Goal: Task Accomplishment & Management: Use online tool/utility

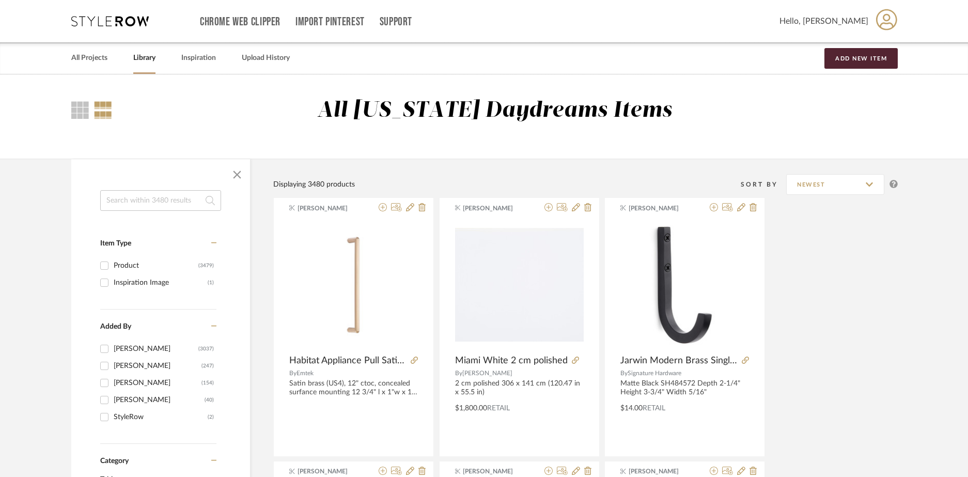
click at [171, 198] on input at bounding box center [160, 200] width 121 height 21
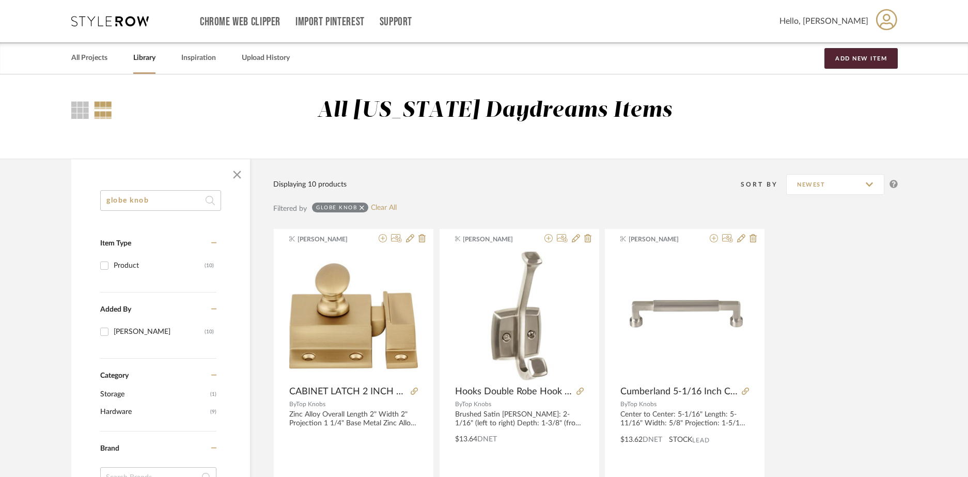
click at [176, 202] on input "globe knob" at bounding box center [160, 200] width 121 height 21
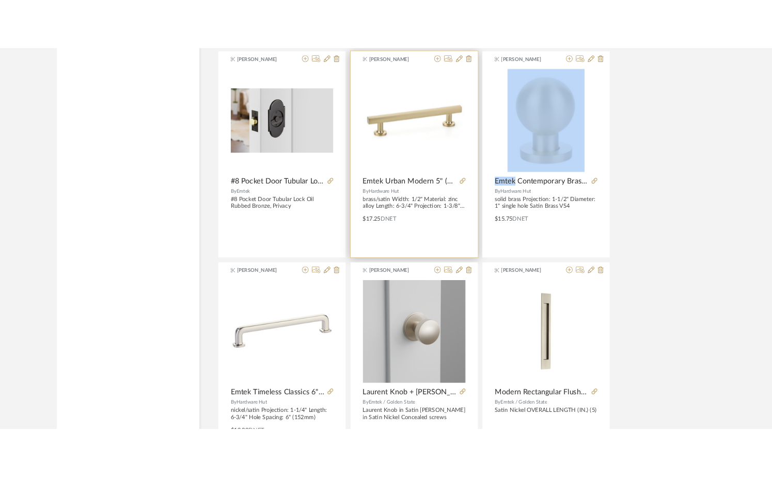
scroll to position [2335, 0]
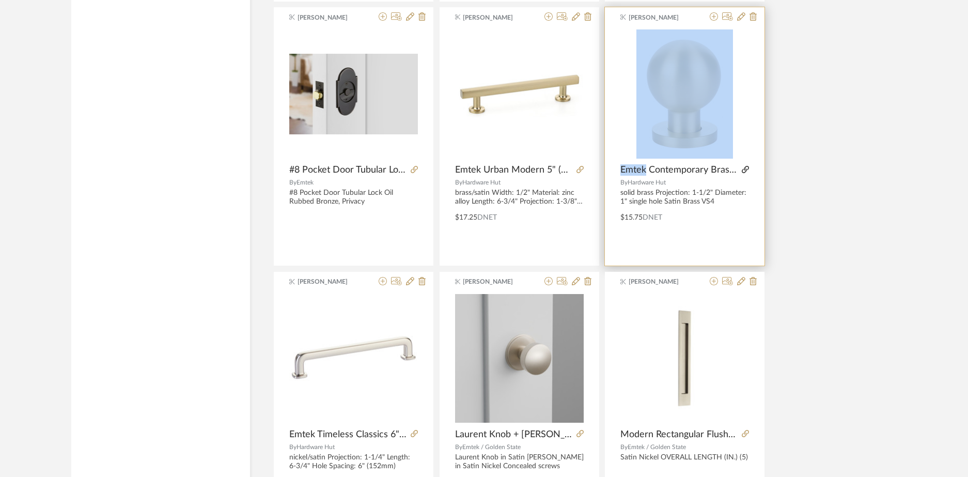
click at [747, 171] on icon at bounding box center [745, 169] width 7 height 7
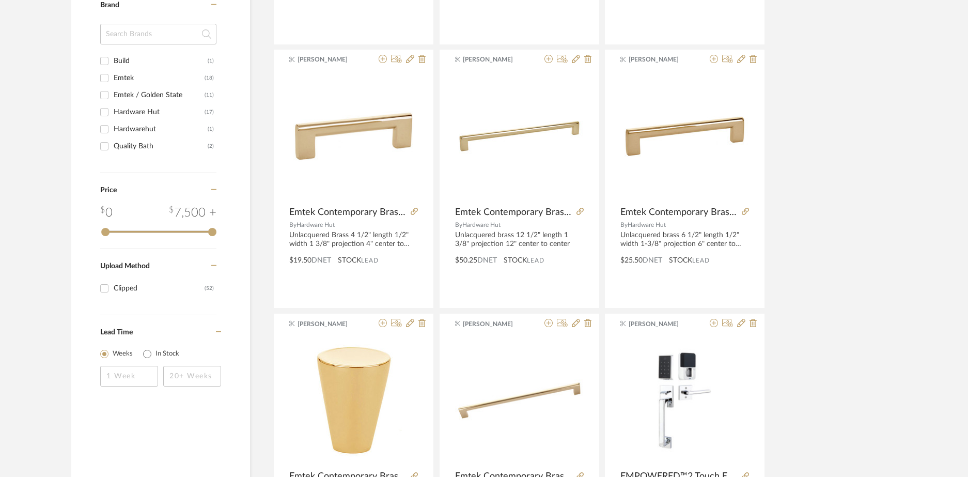
scroll to position [0, 0]
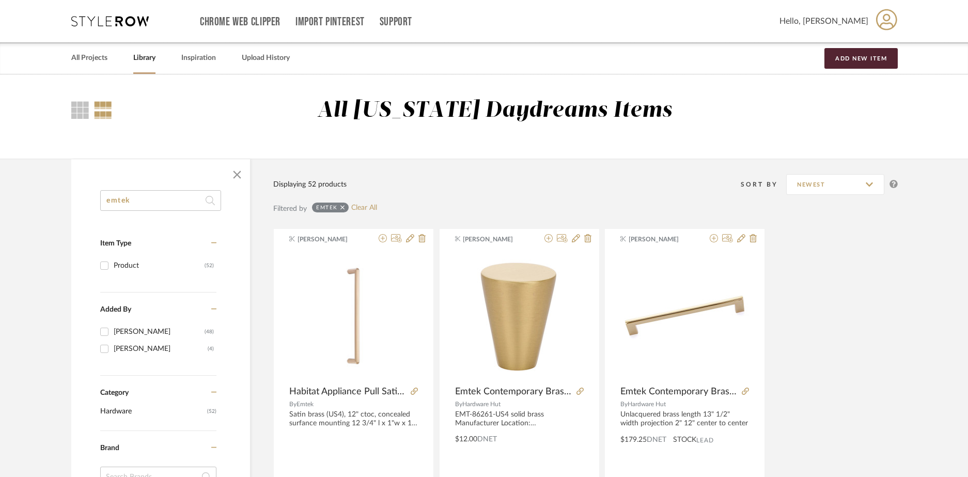
click at [169, 206] on input "emtek" at bounding box center [160, 200] width 121 height 21
type input "allenglade"
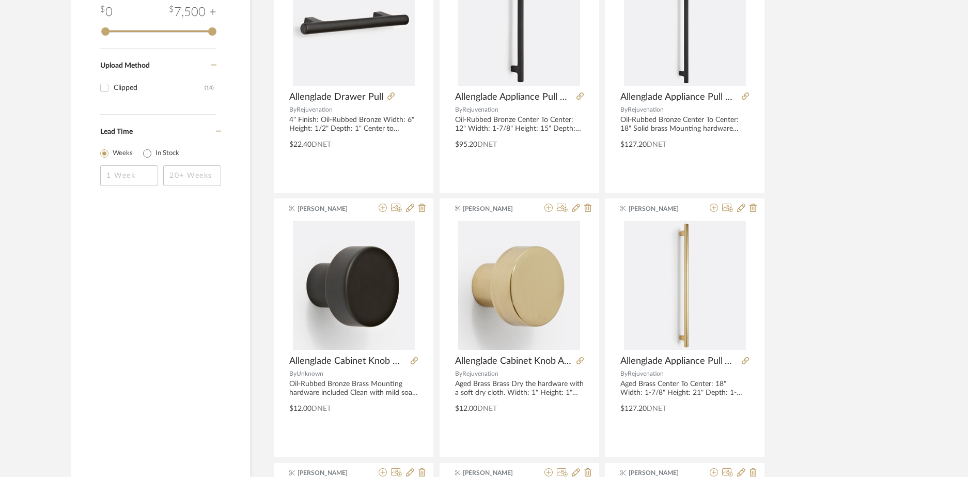
scroll to position [571, 0]
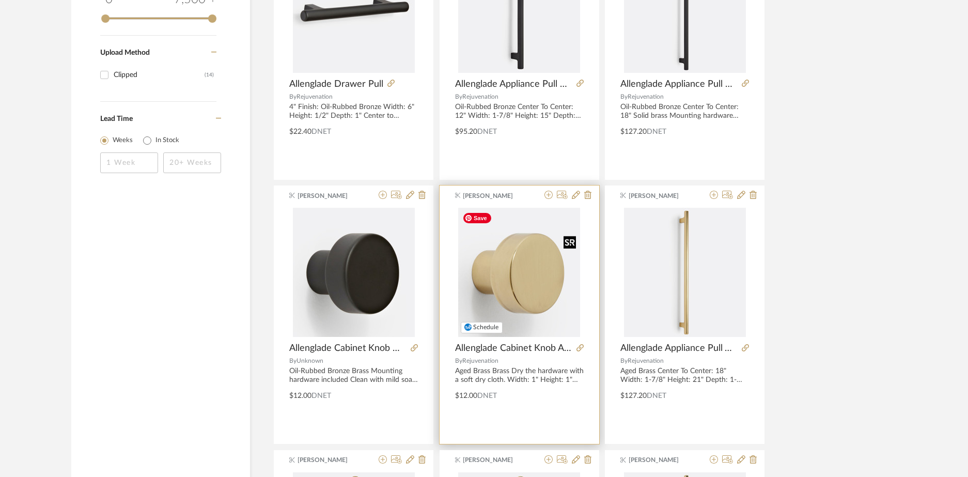
click at [533, 268] on img "0" at bounding box center [519, 272] width 122 height 129
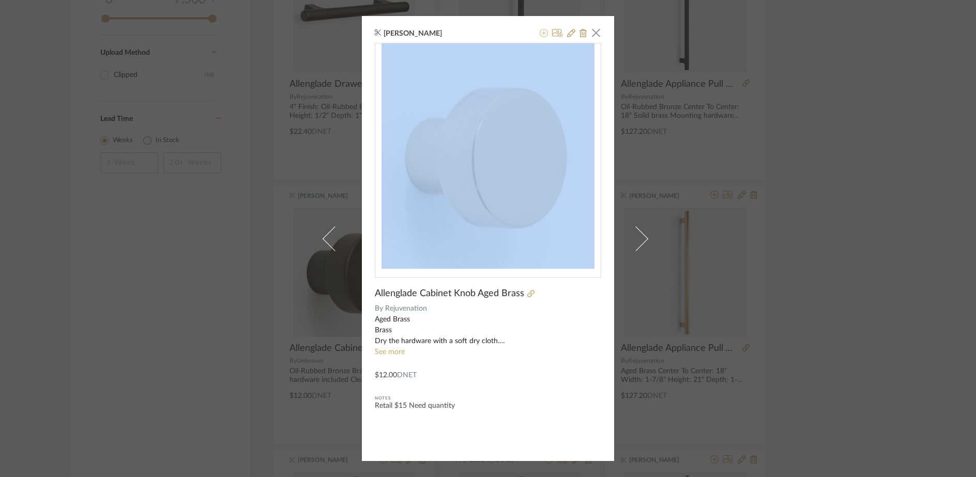
click at [541, 34] on icon at bounding box center [543, 33] width 8 height 8
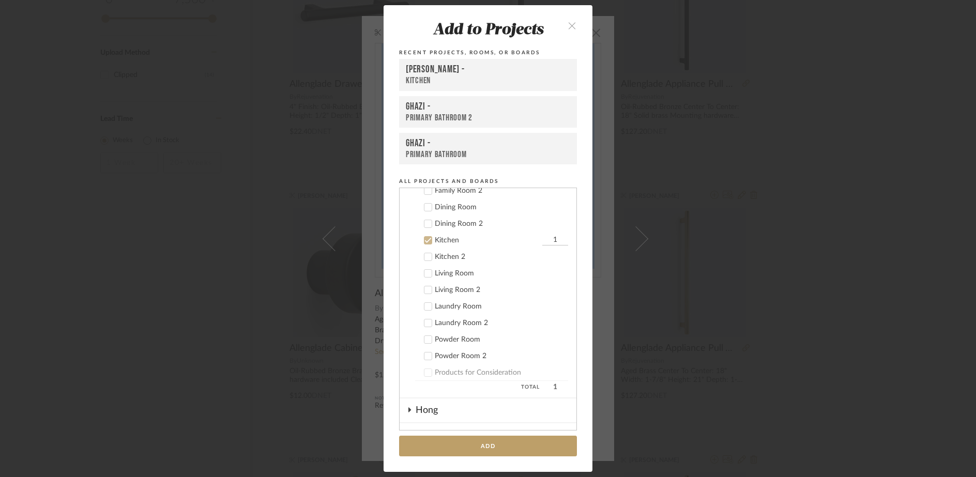
scroll to position [232, 0]
click at [553, 266] on input "1" at bounding box center [555, 271] width 26 height 10
click at [555, 269] on input "1" at bounding box center [555, 271] width 26 height 10
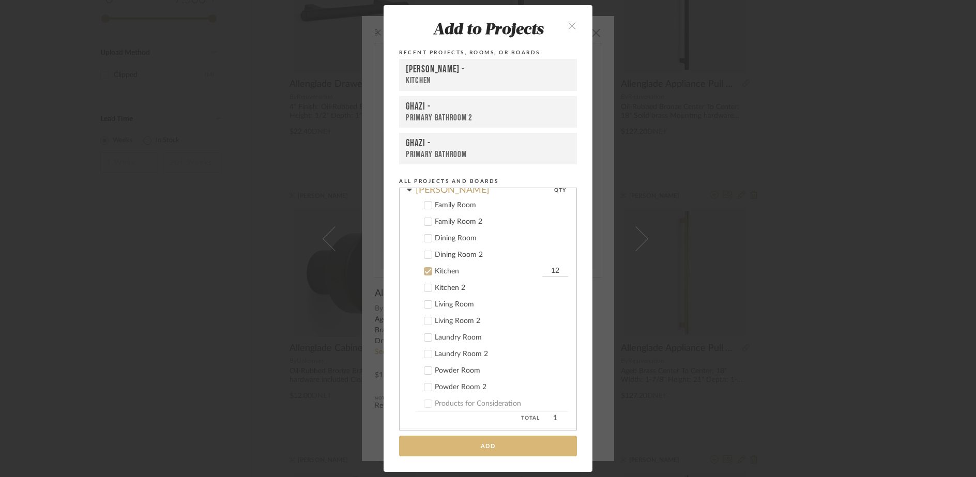
type input "12"
click at [540, 446] on button "Add" at bounding box center [488, 446] width 178 height 21
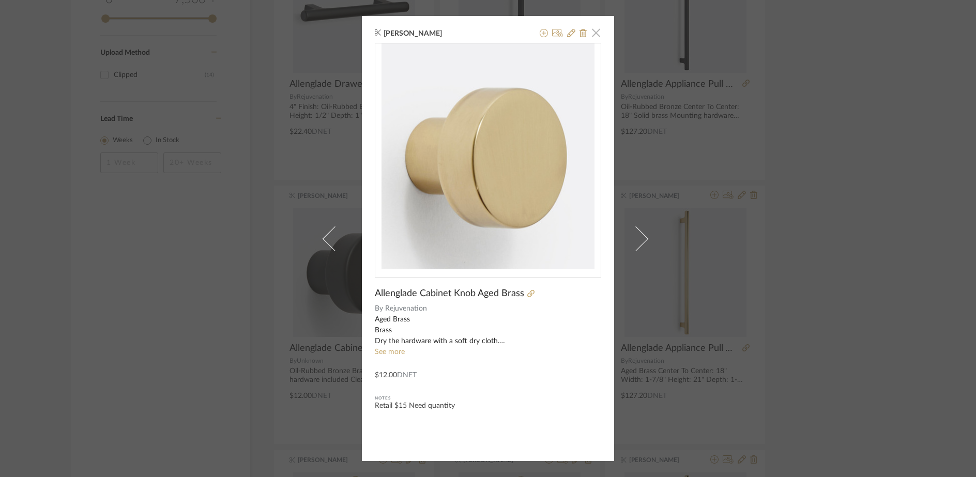
click at [596, 29] on span "button" at bounding box center [595, 32] width 21 height 21
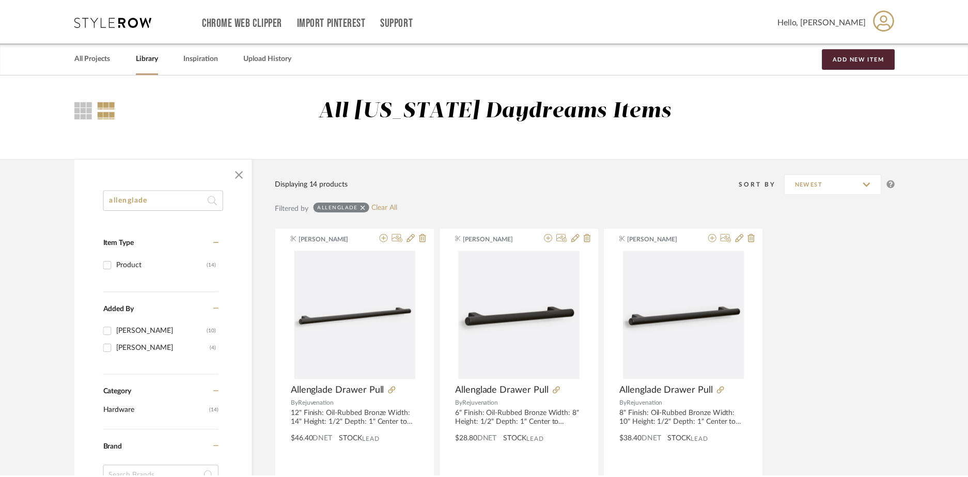
scroll to position [571, 0]
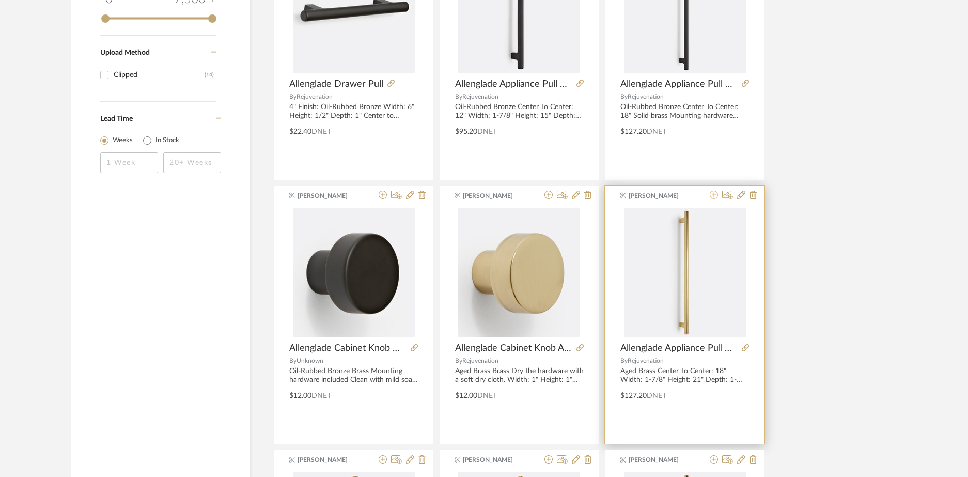
click at [711, 196] on icon at bounding box center [714, 195] width 8 height 8
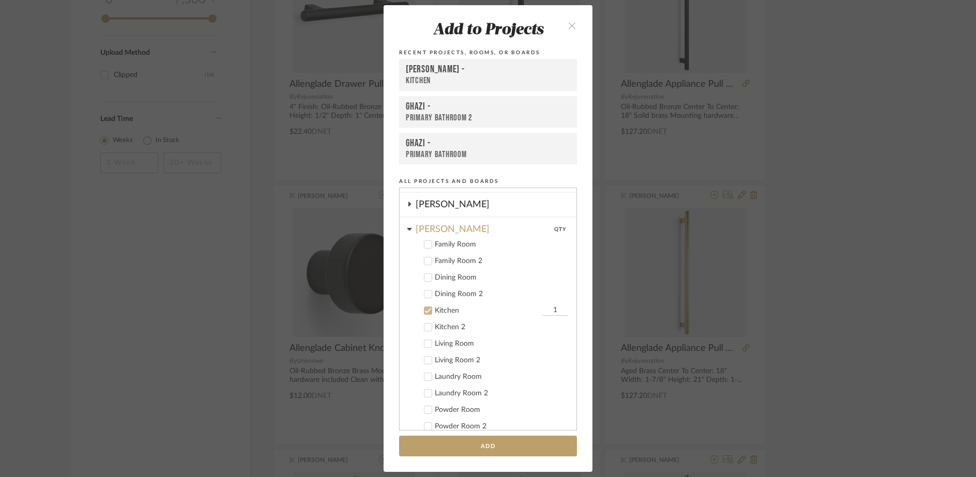
scroll to position [306, 0]
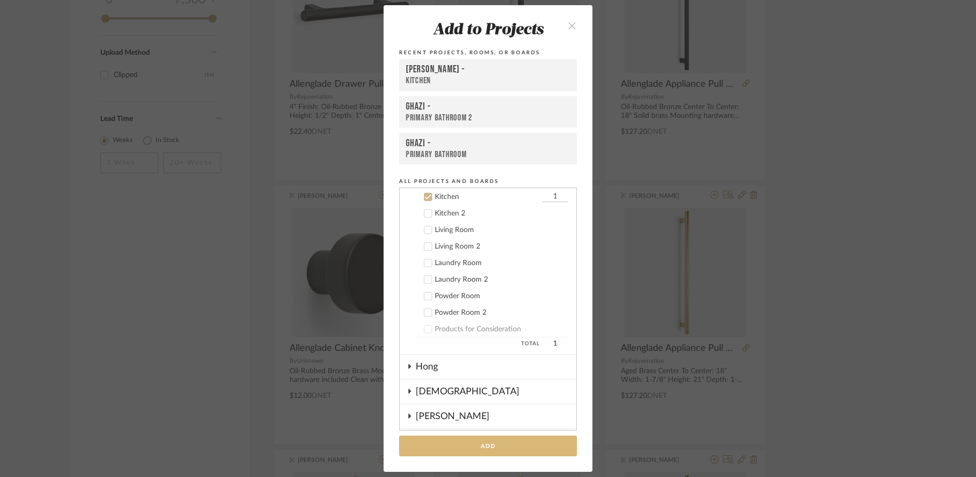
click at [525, 437] on button "Add" at bounding box center [488, 446] width 178 height 21
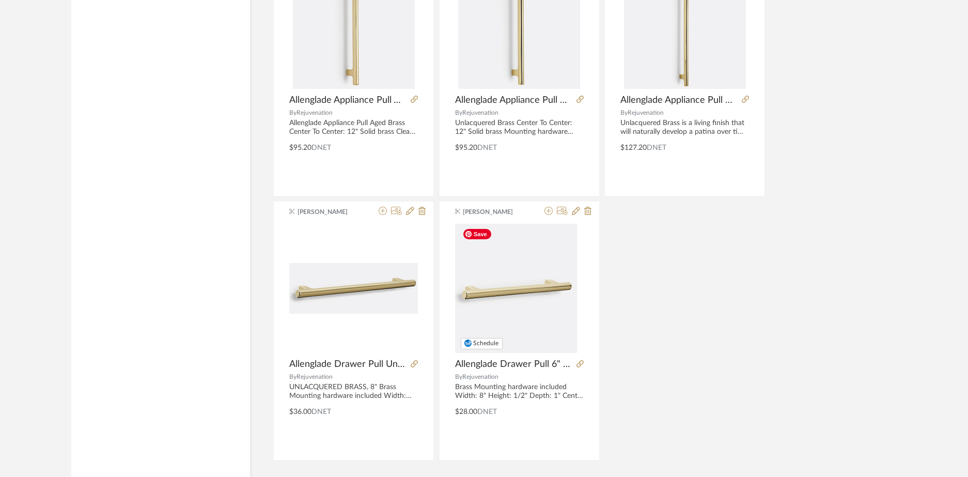
scroll to position [1110, 0]
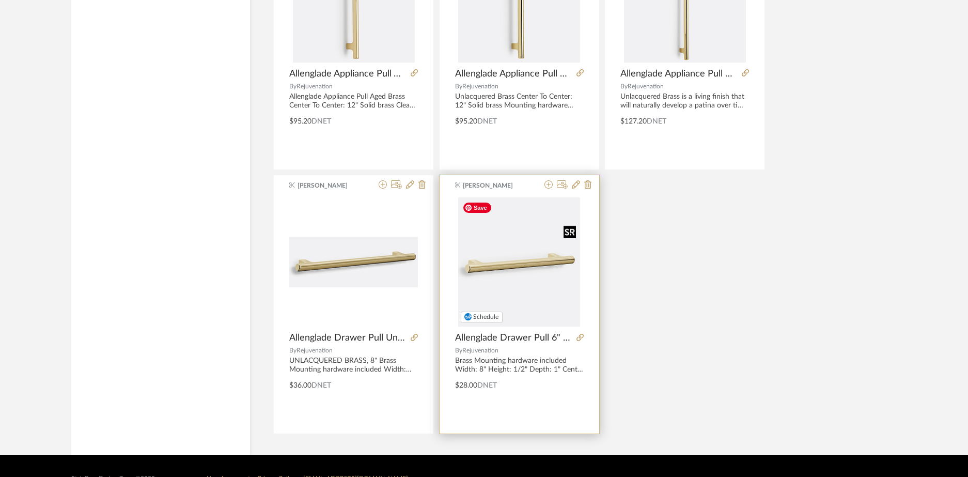
click at [497, 269] on img "0" at bounding box center [519, 261] width 122 height 129
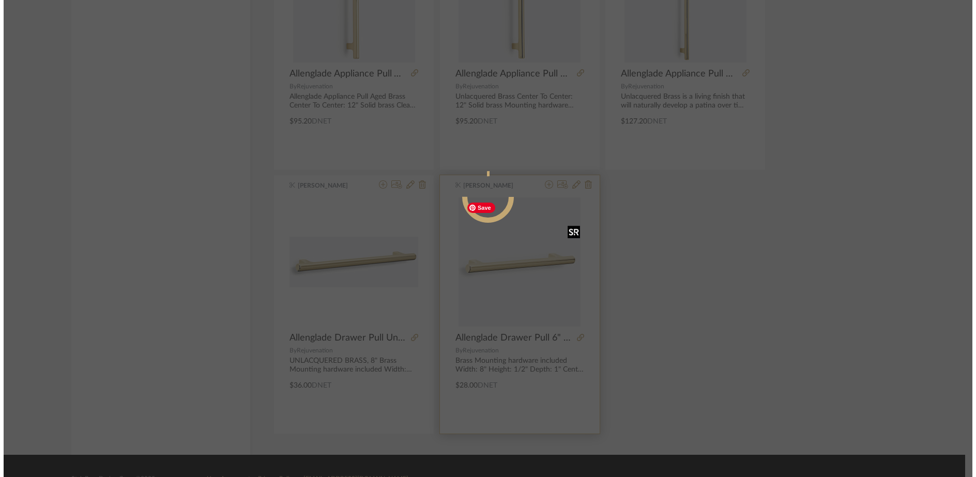
scroll to position [0, 0]
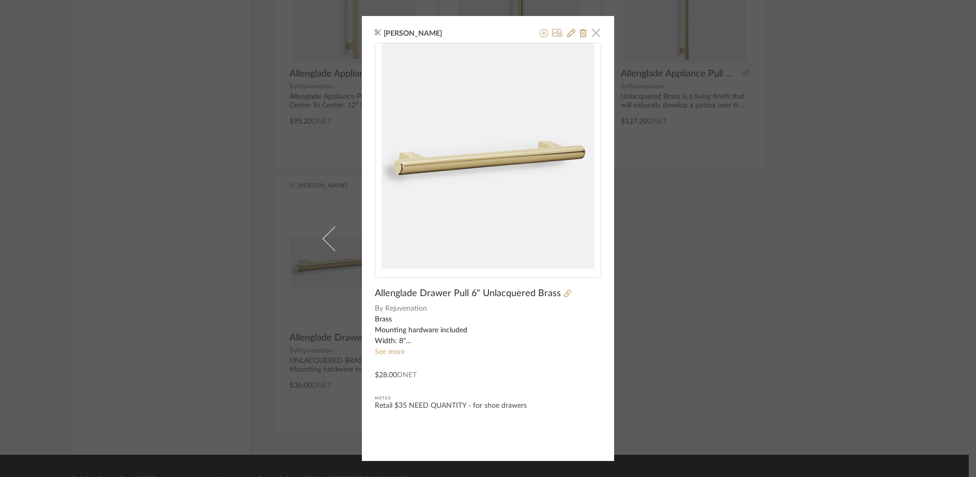
click at [594, 36] on span "button" at bounding box center [595, 32] width 21 height 21
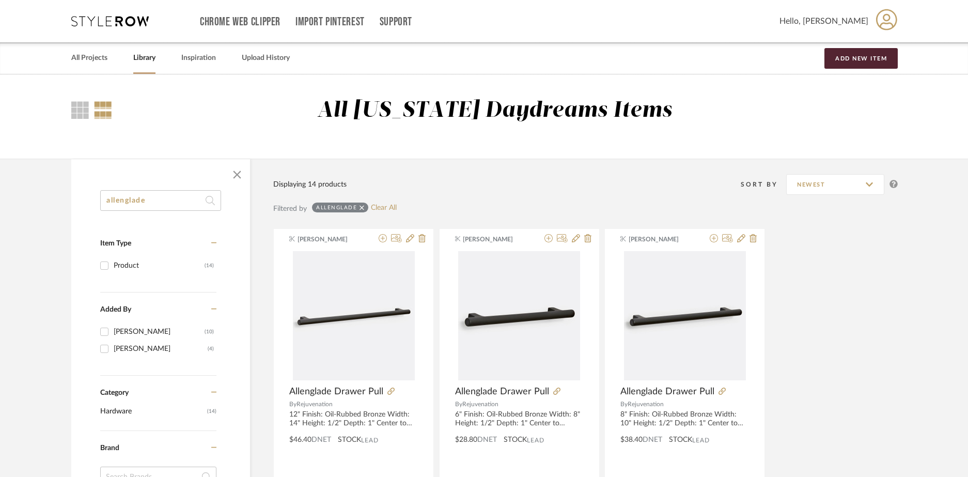
click at [156, 207] on input "allenglade" at bounding box center [160, 200] width 121 height 21
type input "blair"
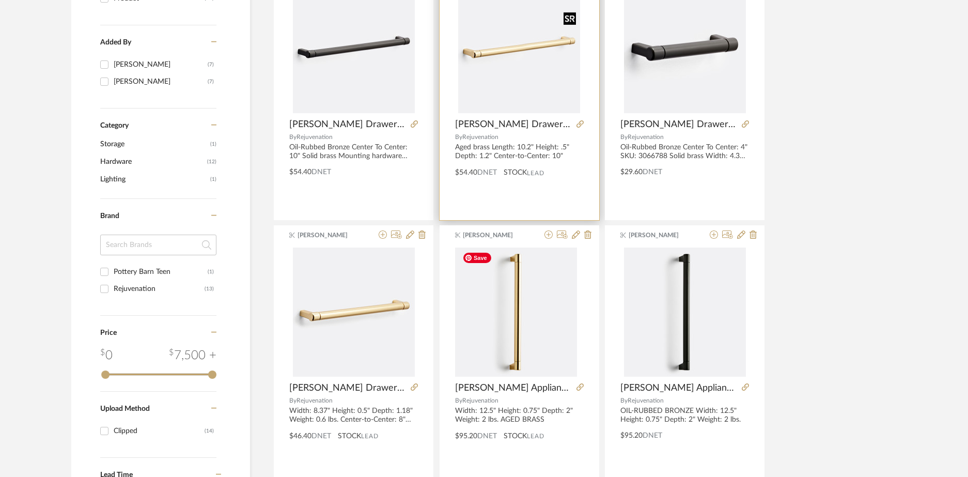
scroll to position [391, 0]
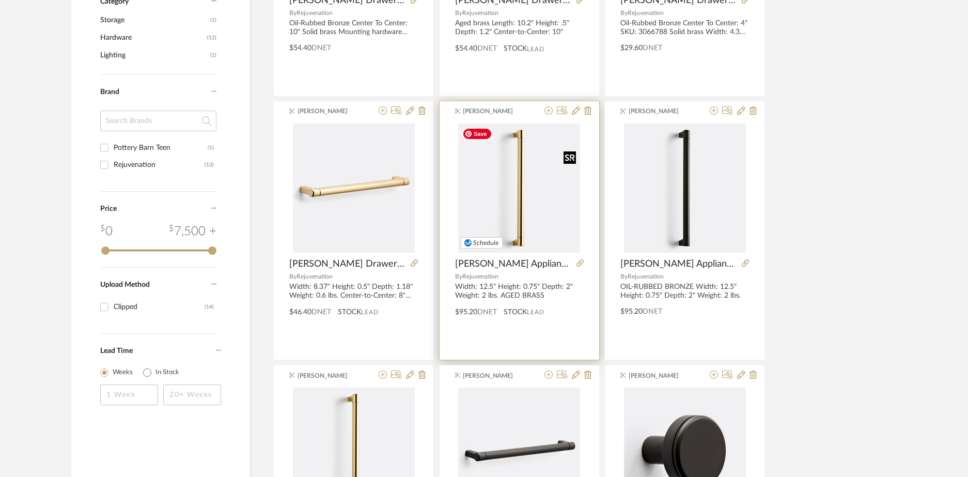
click at [519, 206] on img "0" at bounding box center [519, 187] width 122 height 129
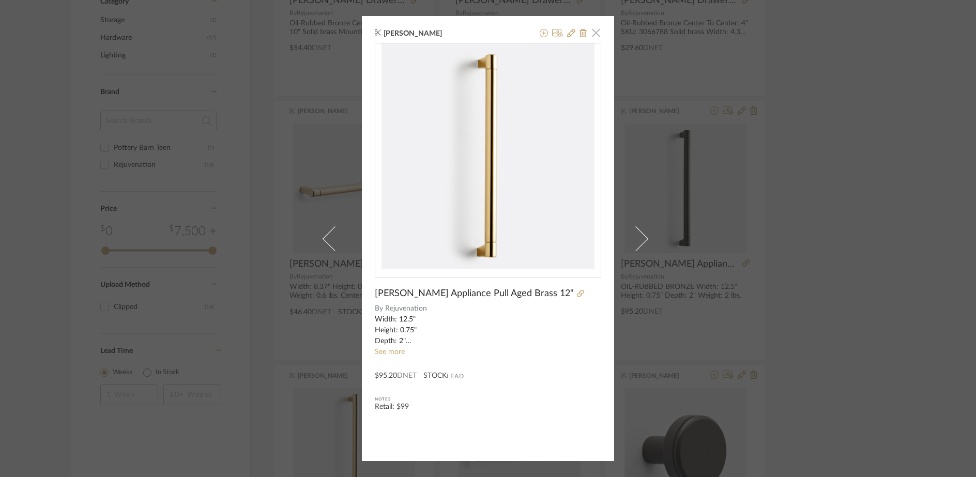
click at [593, 32] on span "button" at bounding box center [595, 32] width 21 height 21
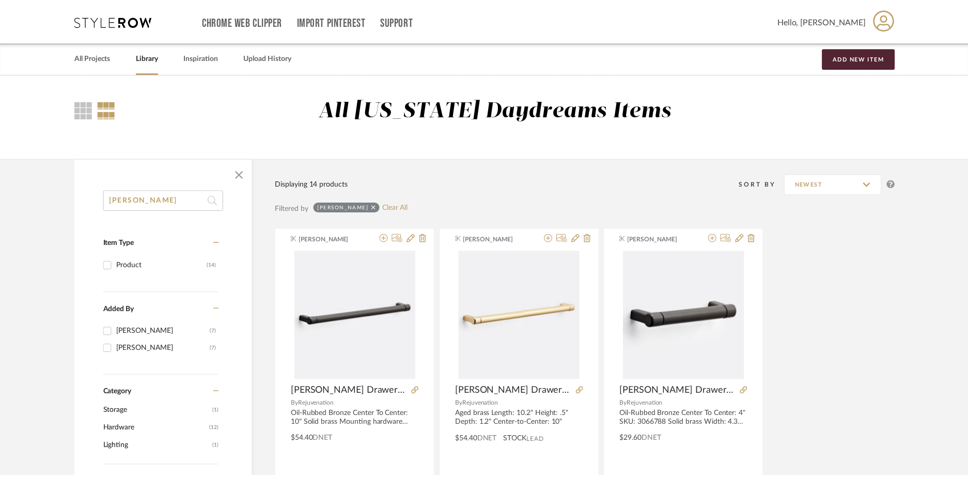
scroll to position [391, 0]
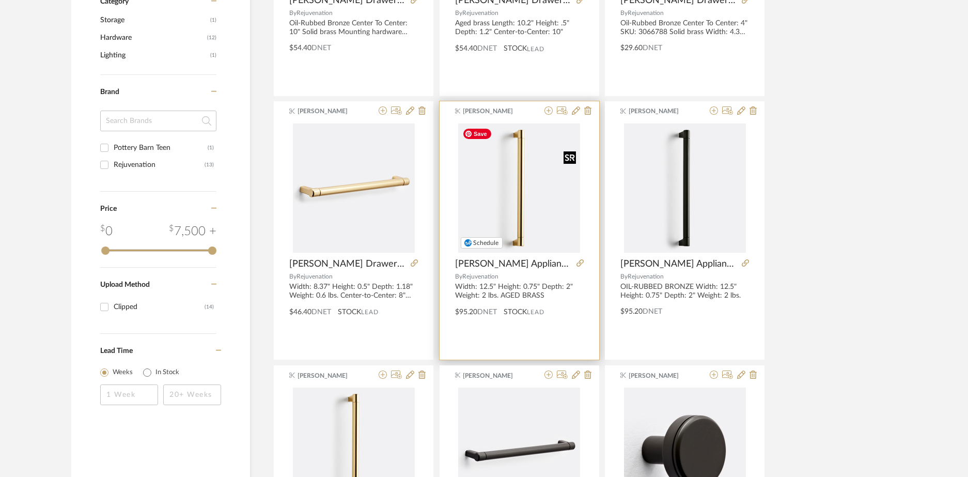
click at [533, 187] on img "0" at bounding box center [519, 187] width 122 height 129
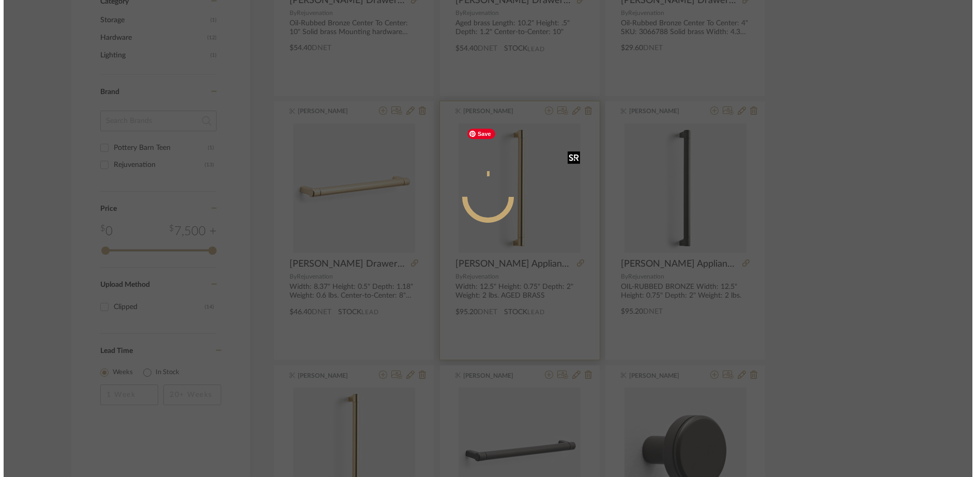
scroll to position [0, 0]
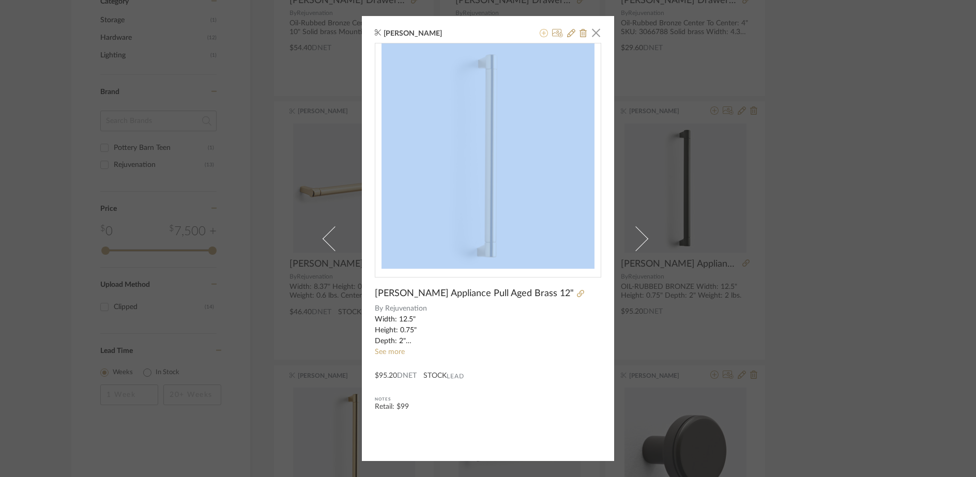
click at [540, 34] on icon at bounding box center [543, 33] width 8 height 8
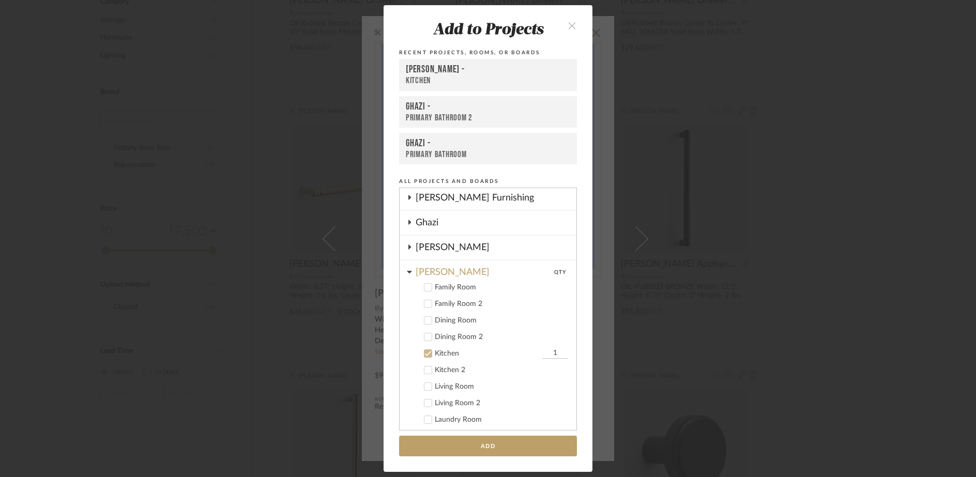
scroll to position [150, 0]
click at [493, 444] on button "Add" at bounding box center [488, 446] width 178 height 21
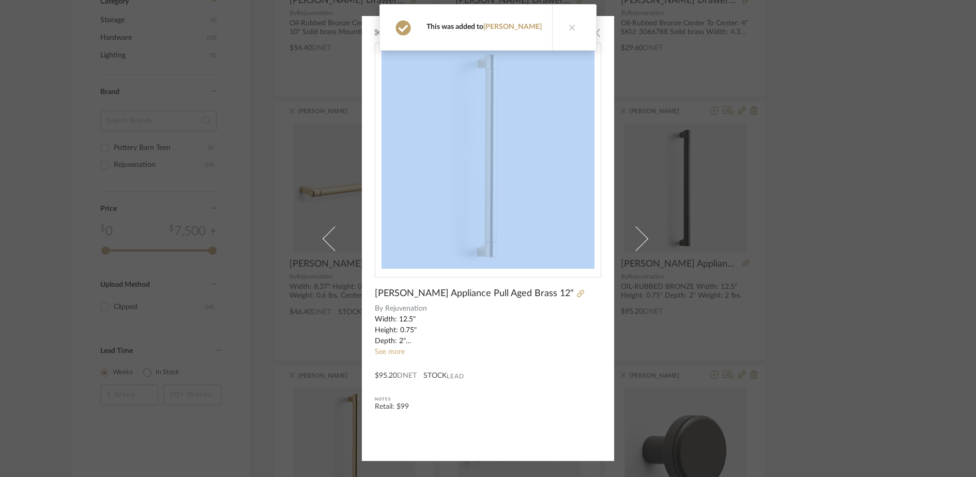
click at [597, 30] on span "button" at bounding box center [595, 32] width 21 height 21
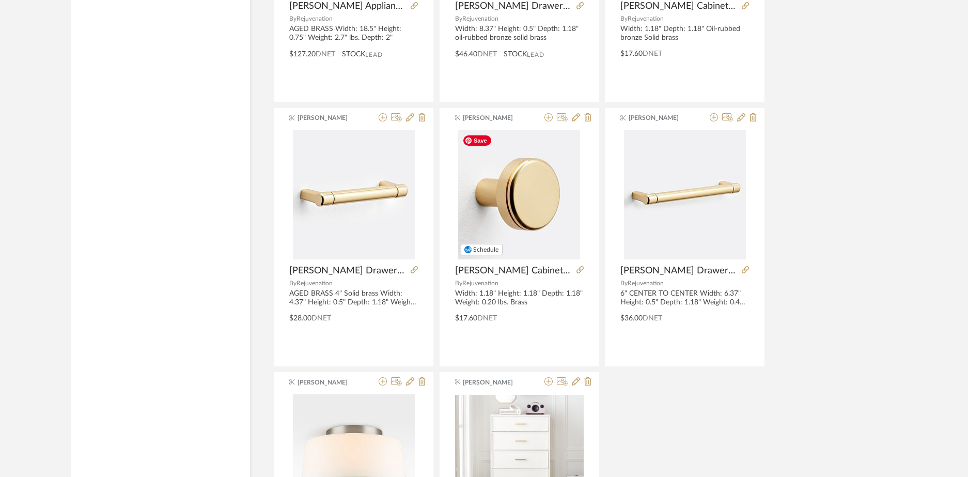
scroll to position [957, 0]
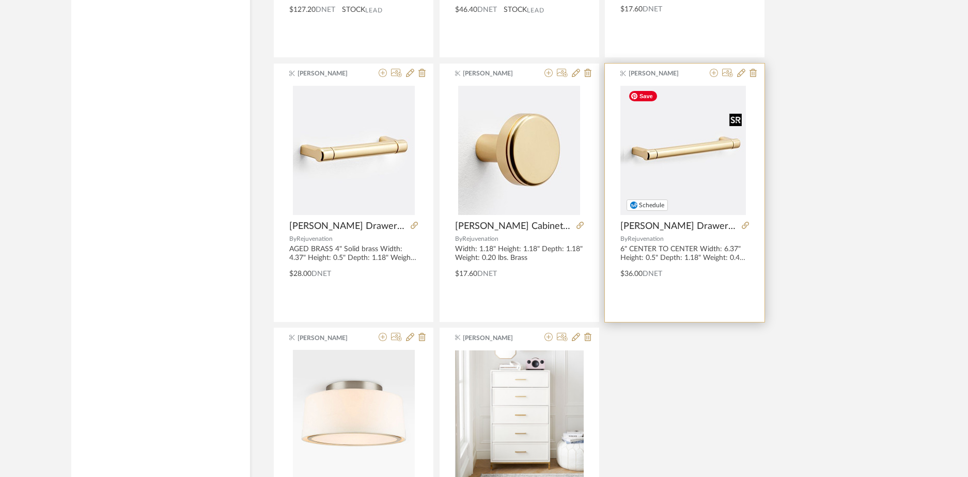
click at [687, 140] on img "0" at bounding box center [682, 150] width 122 height 129
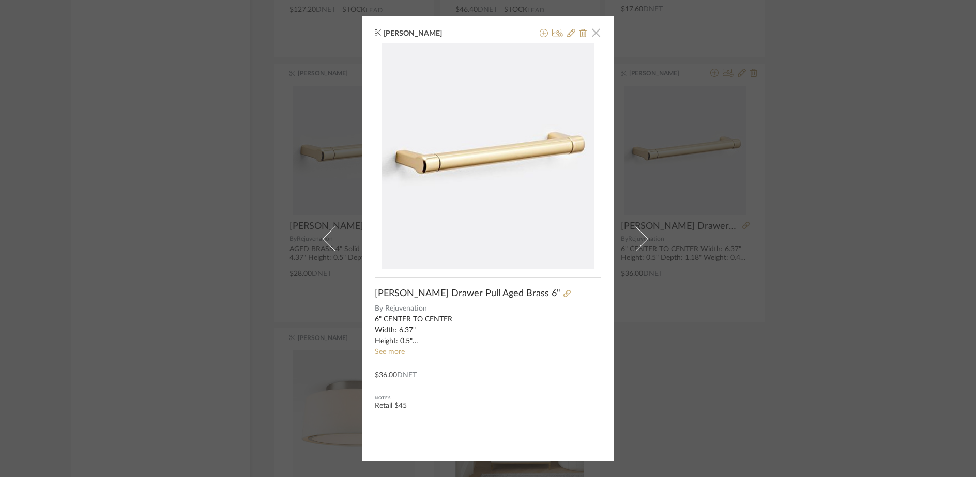
click at [596, 40] on span "button" at bounding box center [595, 32] width 21 height 21
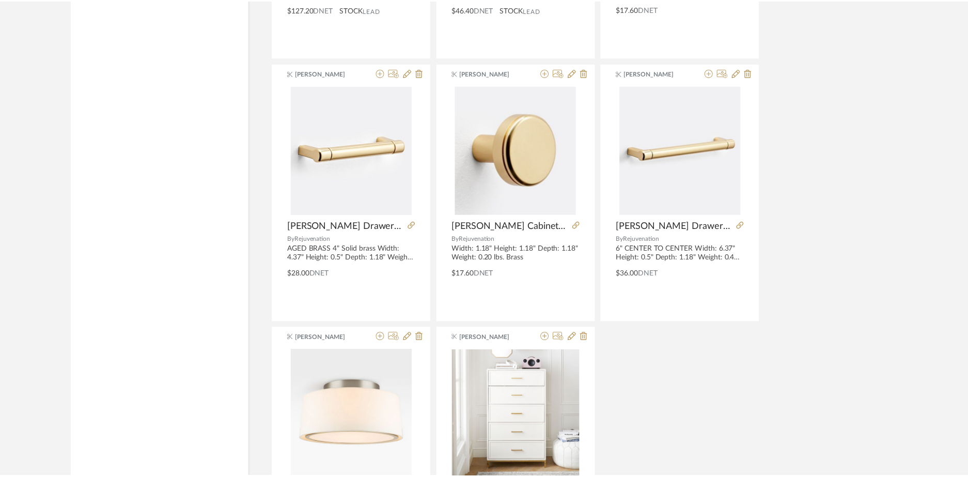
scroll to position [957, 0]
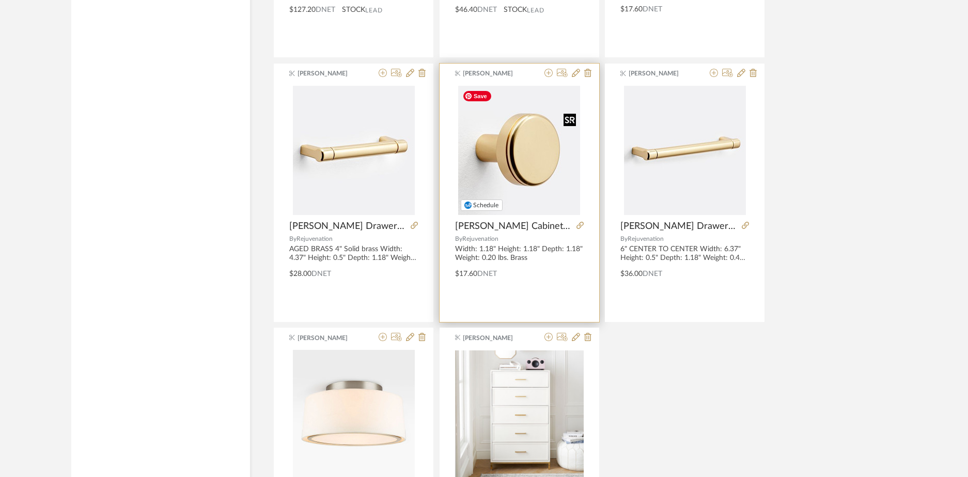
click at [527, 148] on img "0" at bounding box center [519, 150] width 122 height 129
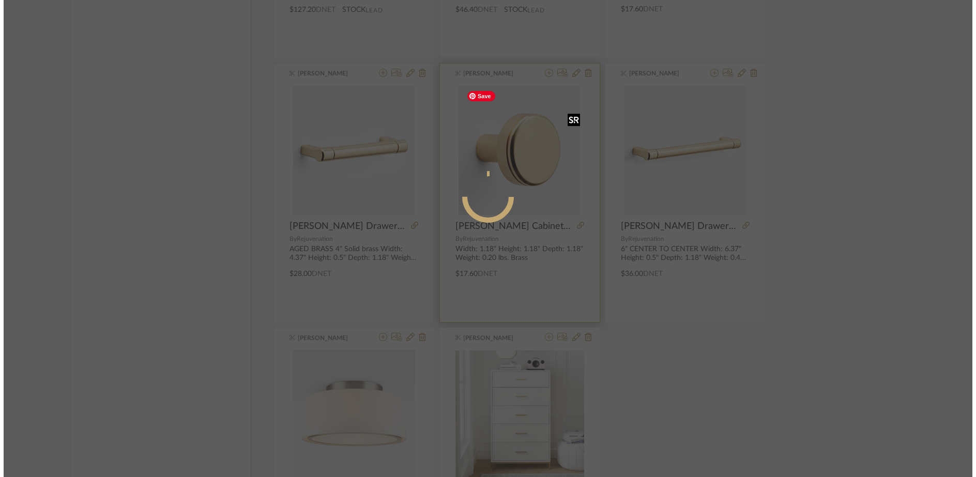
scroll to position [0, 0]
